Goal: Task Accomplishment & Management: Manage account settings

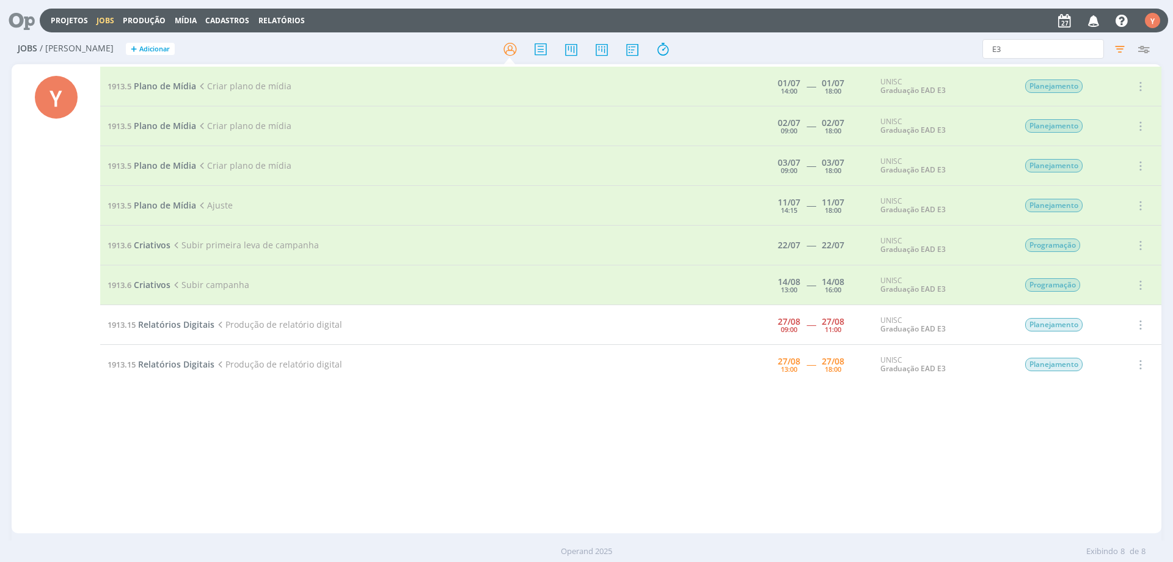
click at [164, 317] on td "1913.15 Relatórios Digitais Produção de relatório digital" at bounding box center [387, 325] width 575 height 40
click at [164, 326] on span "Relatórios Digitais" at bounding box center [176, 324] width 76 height 12
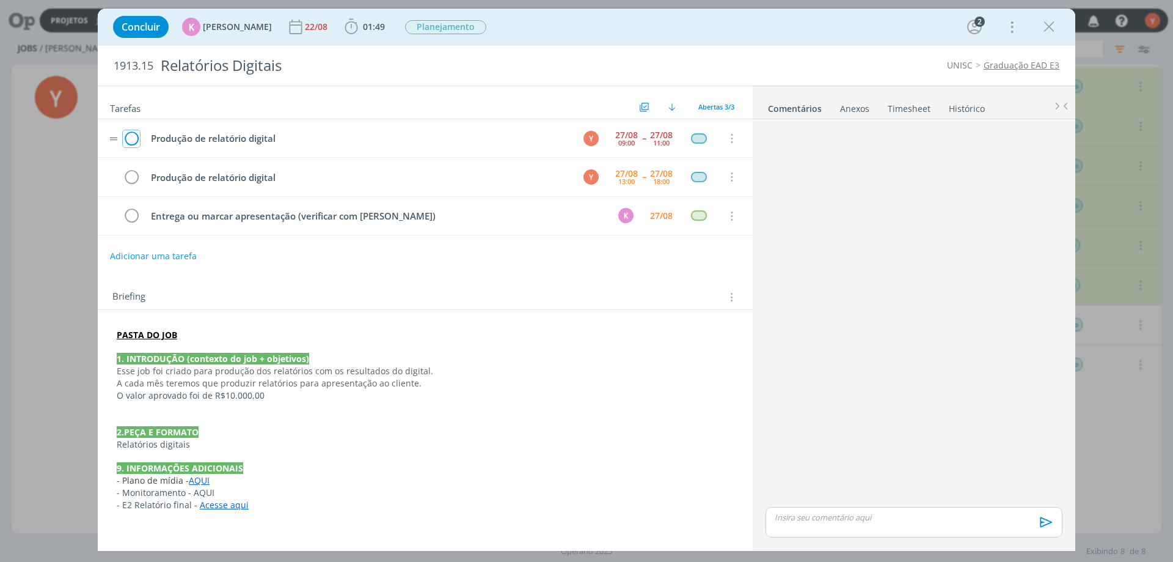
click at [129, 136] on icon "dialog" at bounding box center [131, 139] width 17 height 18
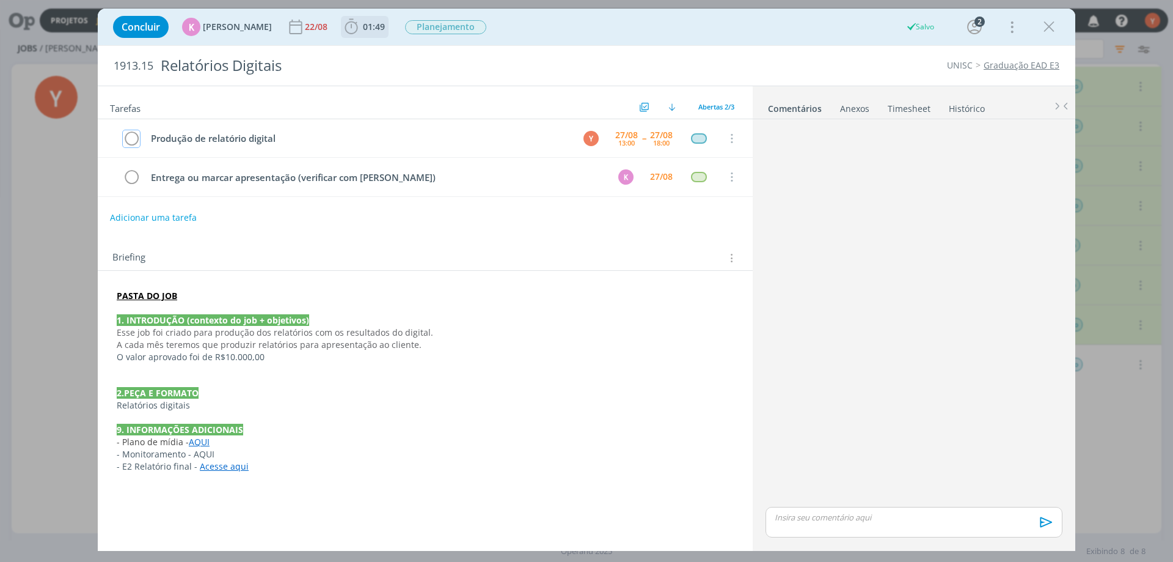
click at [368, 28] on span "01:49" at bounding box center [374, 27] width 22 height 12
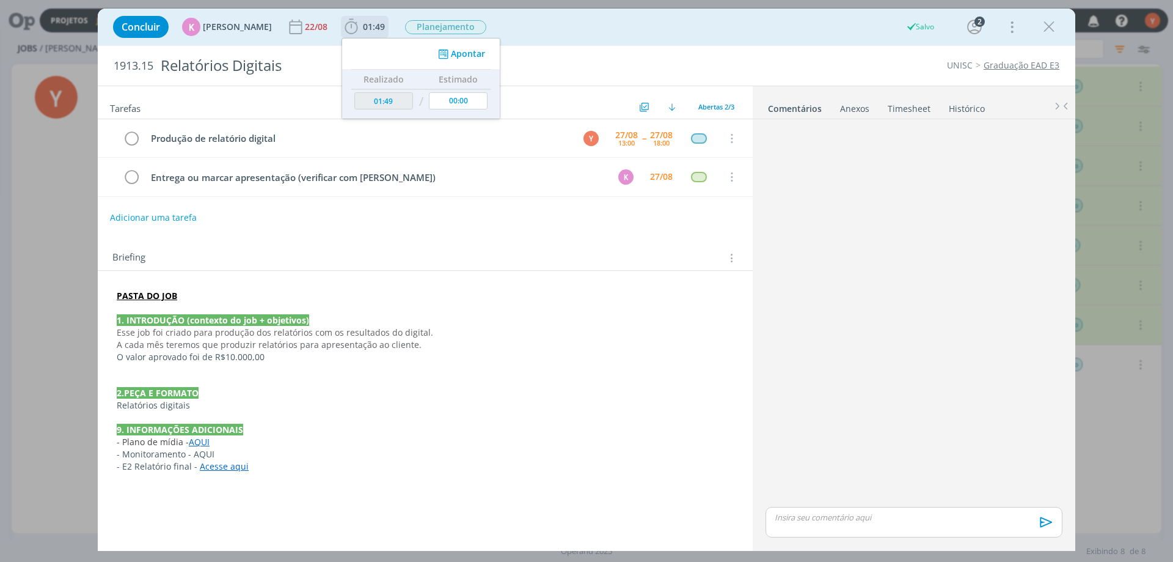
click at [463, 53] on button "Apontar" at bounding box center [460, 54] width 51 height 13
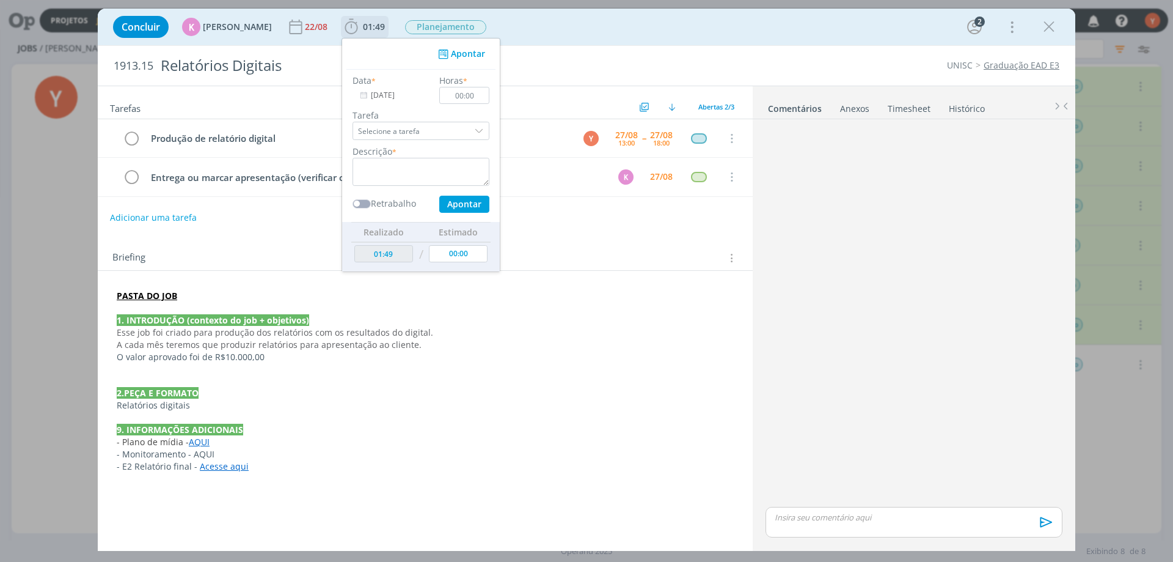
click at [471, 129] on div "dialog" at bounding box center [480, 131] width 18 height 18
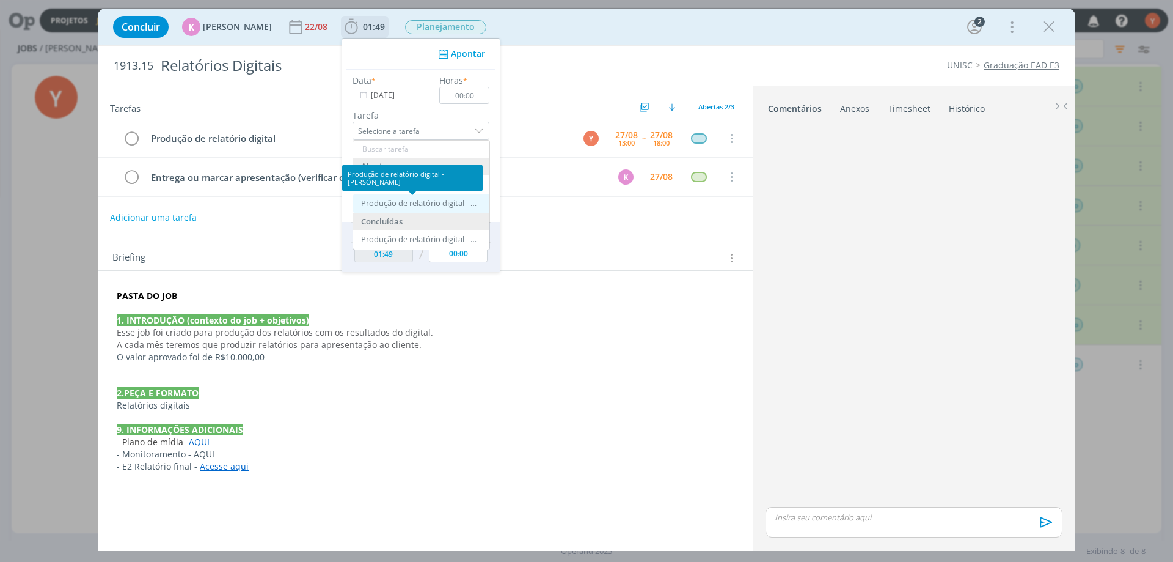
click at [438, 205] on div "Produção de relatório digital - [PERSON_NAME]" at bounding box center [419, 204] width 116 height 10
type input "Produção de relatório digital"
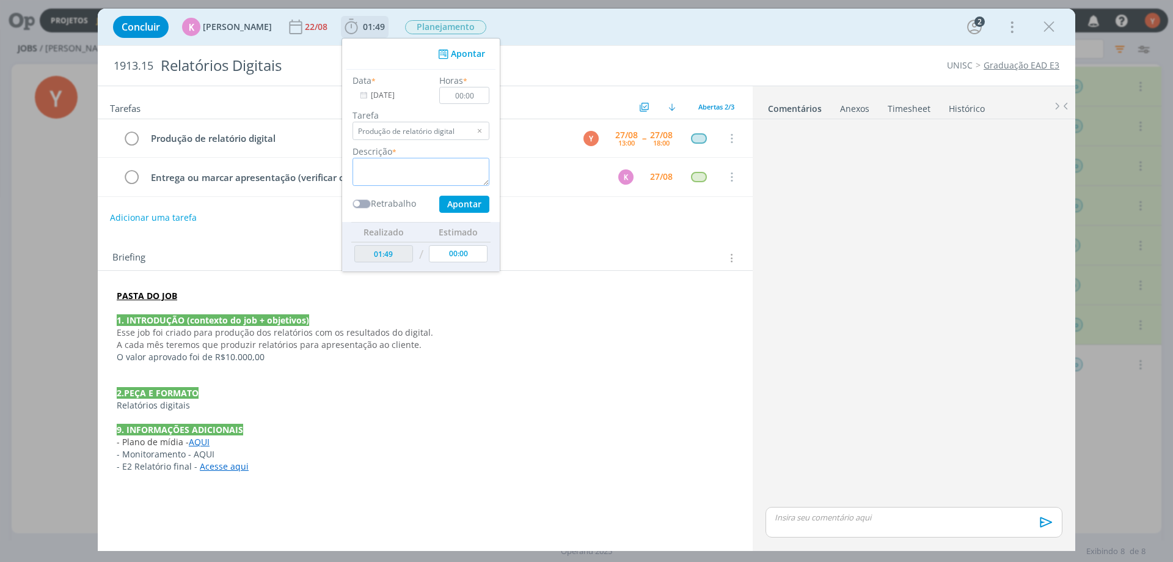
click at [394, 172] on textarea "dialog" at bounding box center [421, 172] width 137 height 28
type textarea "Início do relatório."
click at [442, 254] on input "00:00" at bounding box center [458, 253] width 59 height 17
type input "02:00"
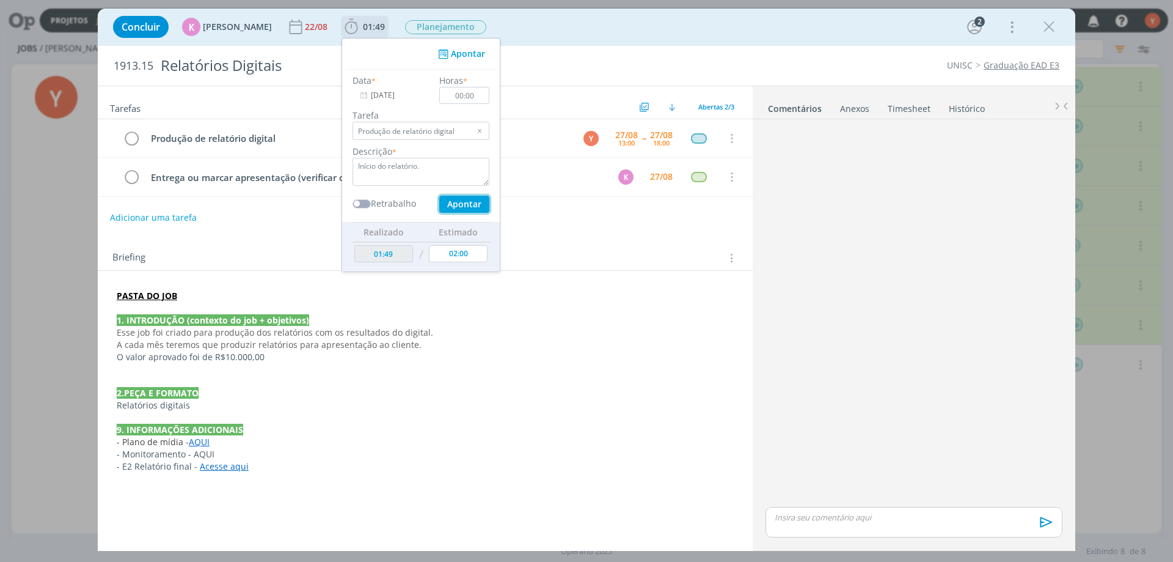
click at [459, 200] on button "Apontar" at bounding box center [464, 204] width 50 height 17
click at [449, 90] on input "00:00" at bounding box center [464, 95] width 50 height 17
click at [451, 93] on input "00:00" at bounding box center [464, 95] width 50 height 17
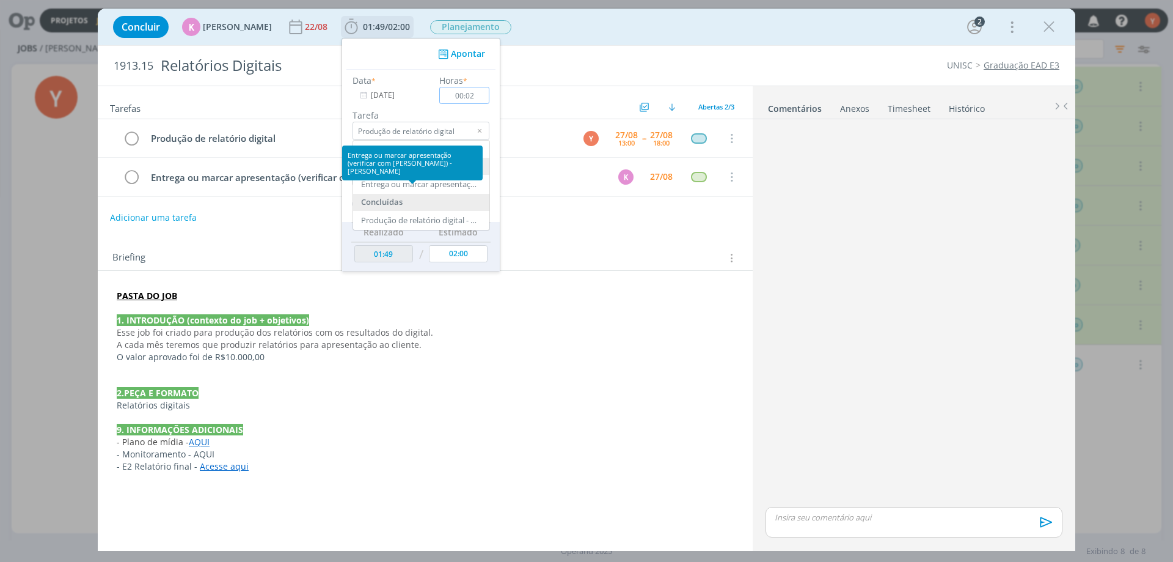
click at [476, 88] on input "00:02" at bounding box center [464, 95] width 50 height 17
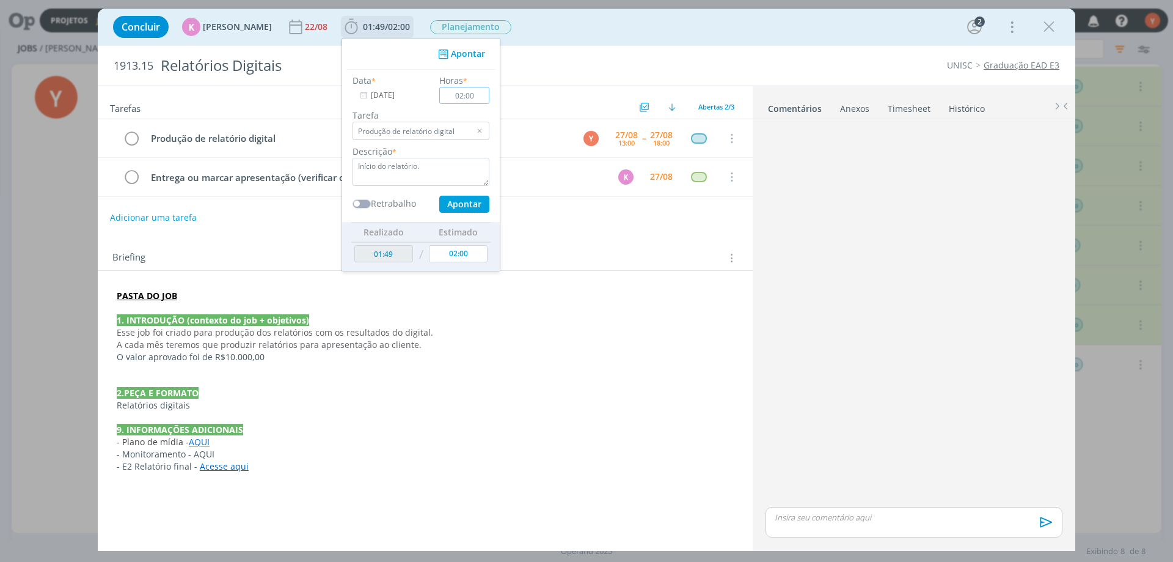
type input "02:00"
click at [471, 203] on button "Apontar" at bounding box center [464, 204] width 50 height 17
type textarea "Início do relatório."
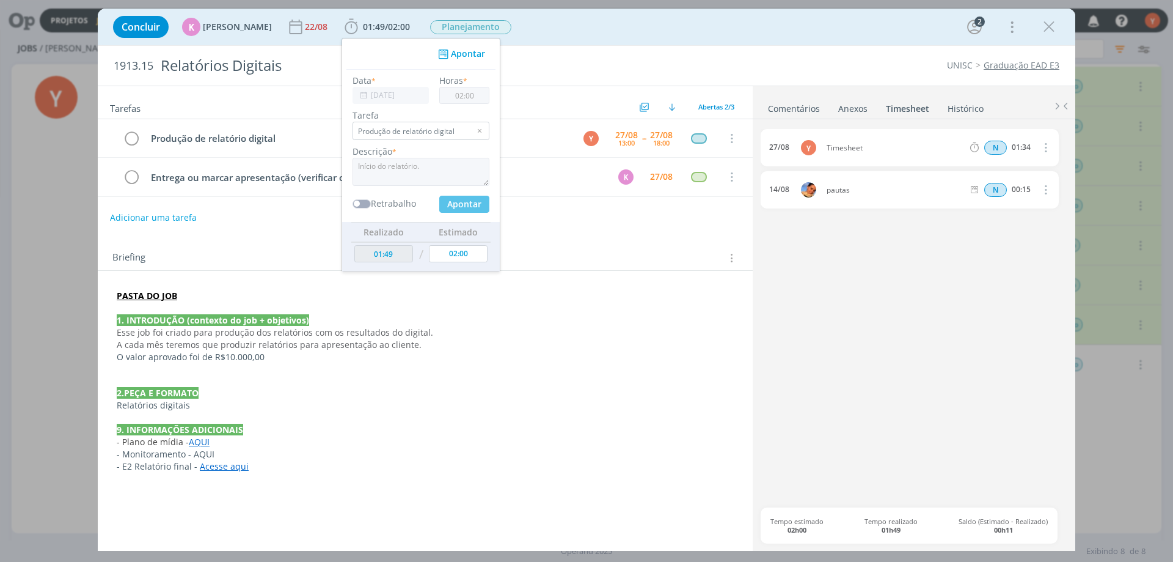
type input "03:49"
type input "00:00"
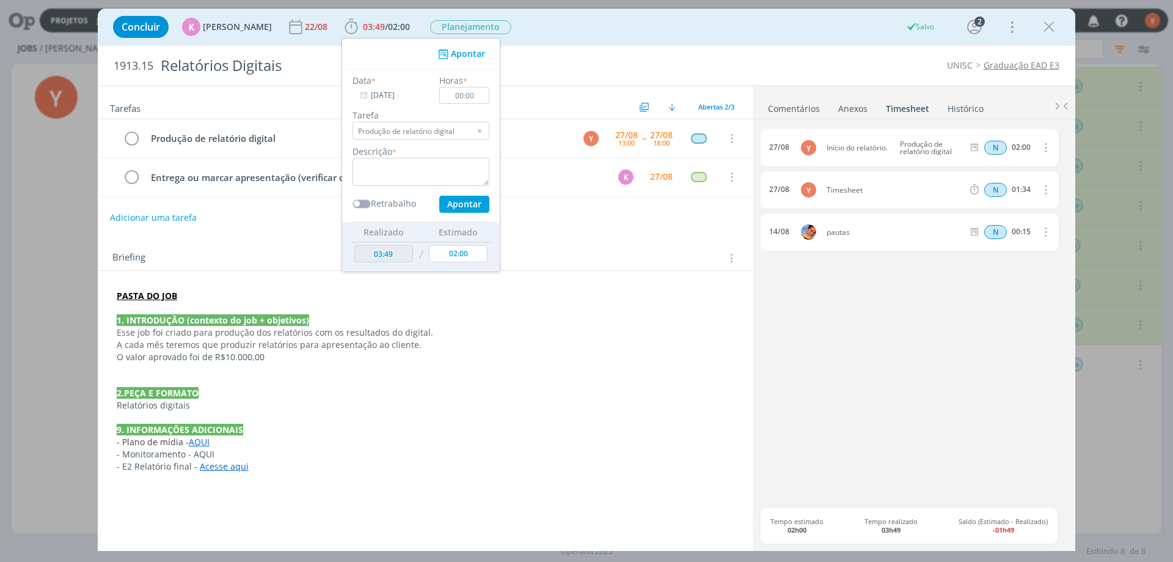
click at [854, 368] on div "27/08 Y Início do relatório. Produção de relatório digital N 02:00 Excluir Edit…" at bounding box center [914, 318] width 307 height 378
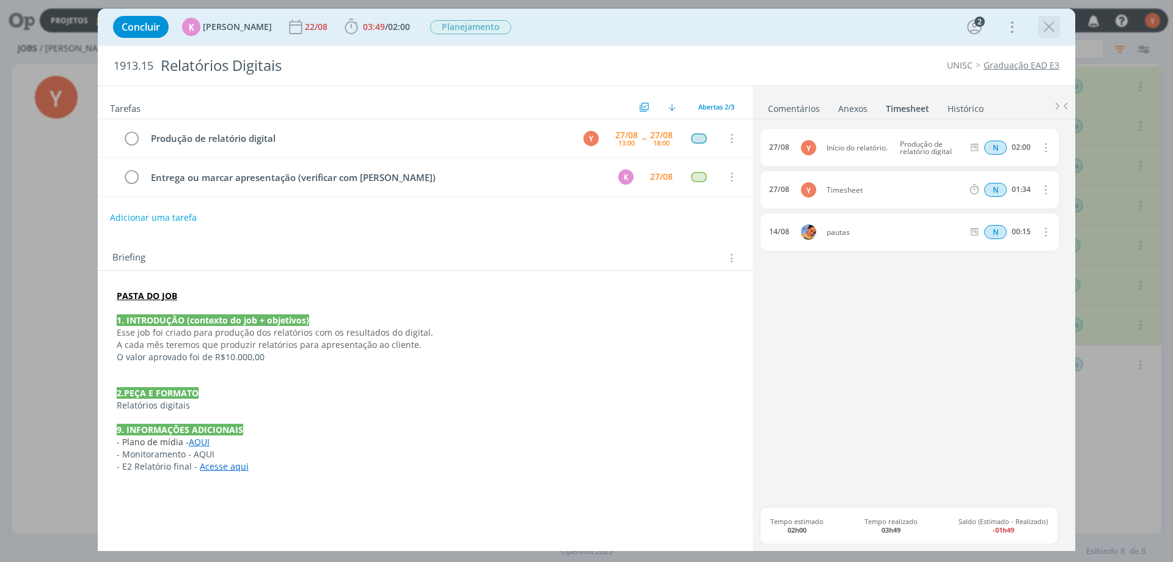
click at [1047, 26] on icon "dialog" at bounding box center [1049, 27] width 18 height 18
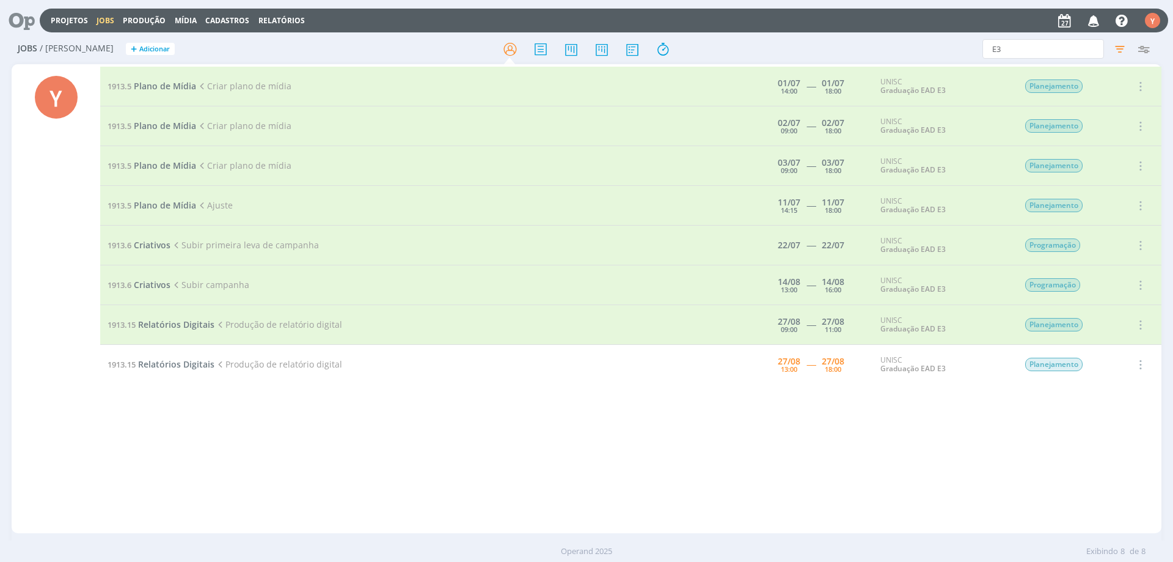
click at [199, 475] on div "1913.5 Plano de Mídia Criar plano de mídia [DATE] 14:00 ----- [DATE] 18:00 UNIS…" at bounding box center [630, 299] width 1061 height 464
click at [1091, 50] on icon at bounding box center [1093, 49] width 15 height 20
